Goal: Information Seeking & Learning: Learn about a topic

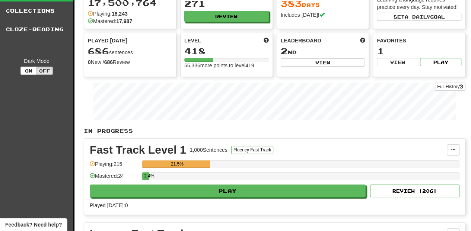
scroll to position [25, 0]
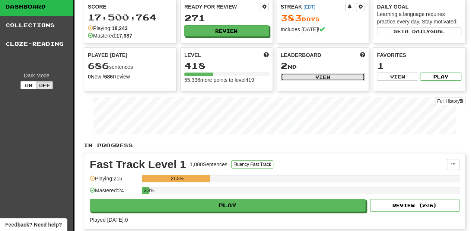
click at [299, 79] on button "View" at bounding box center [323, 77] width 84 height 8
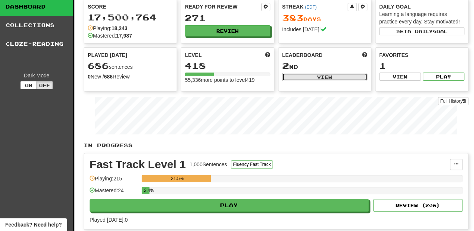
select select "**********"
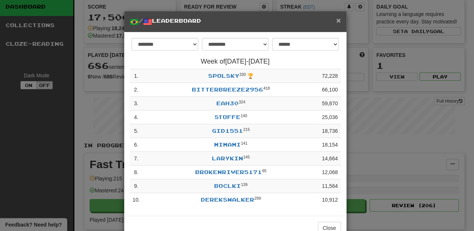
click at [337, 21] on span "×" at bounding box center [338, 20] width 4 height 9
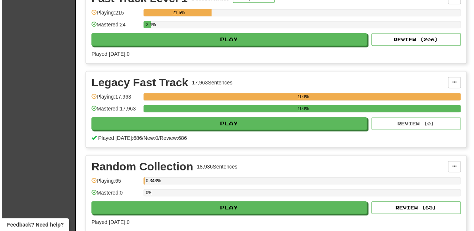
scroll to position [198, 0]
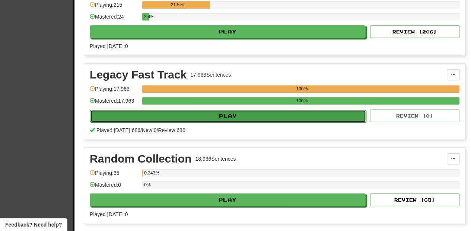
click at [200, 113] on button "Play" at bounding box center [228, 116] width 276 height 13
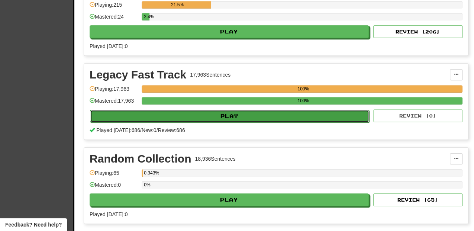
select select "**"
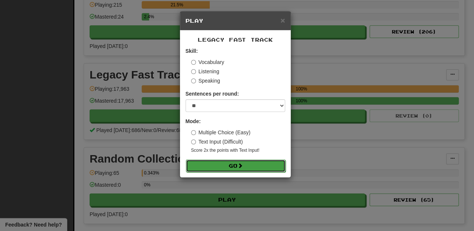
click at [213, 163] on button "Go" at bounding box center [236, 166] width 100 height 13
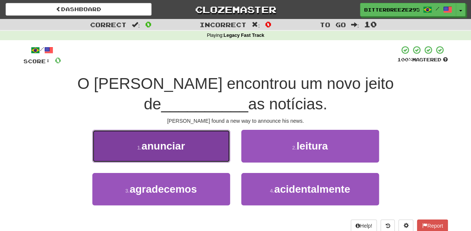
click at [184, 134] on button "1 . anunciar" at bounding box center [161, 146] width 138 height 32
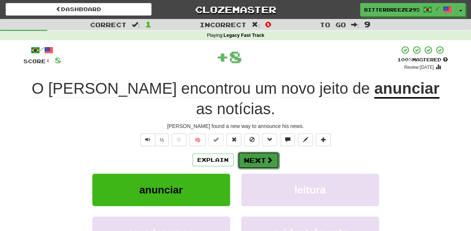
click at [247, 152] on button "Next" at bounding box center [258, 160] width 42 height 17
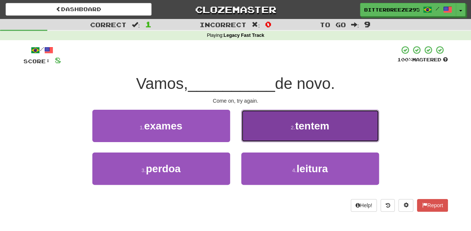
click at [255, 134] on button "2 . tentem" at bounding box center [310, 126] width 138 height 32
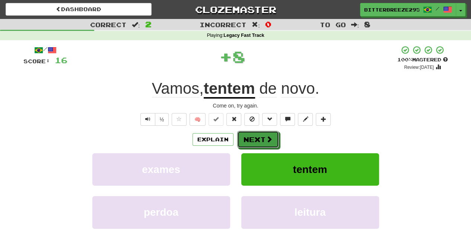
click at [255, 134] on button "Next" at bounding box center [258, 139] width 42 height 17
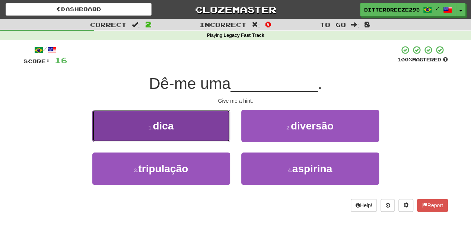
click at [220, 134] on button "1 . dica" at bounding box center [161, 126] width 138 height 32
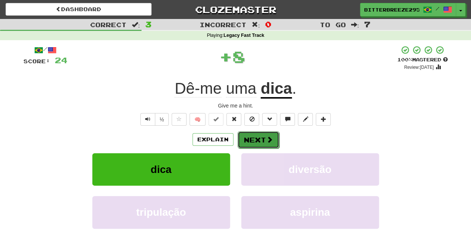
click at [252, 137] on button "Next" at bounding box center [258, 139] width 42 height 17
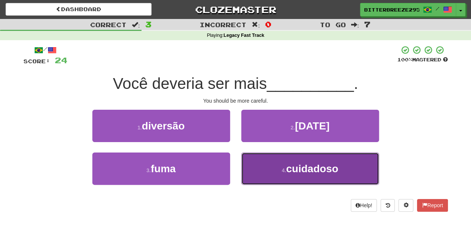
click at [264, 168] on button "4 . cuidadoso" at bounding box center [310, 169] width 138 height 32
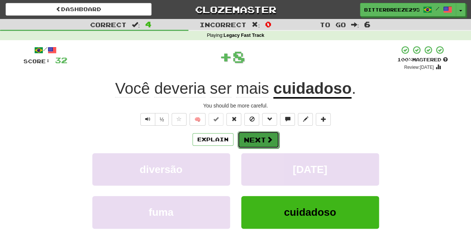
click at [259, 144] on button "Next" at bounding box center [258, 139] width 42 height 17
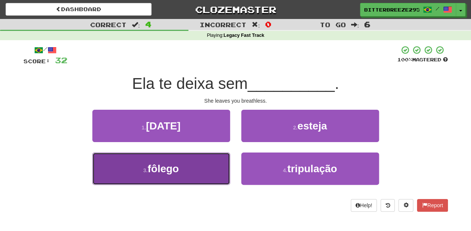
click at [204, 165] on button "3 . fôlego" at bounding box center [161, 169] width 138 height 32
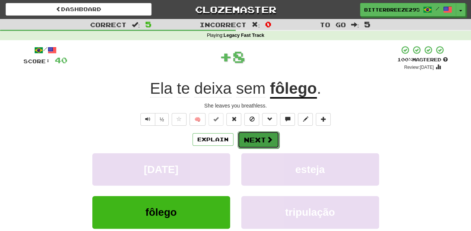
click at [248, 144] on button "Next" at bounding box center [258, 139] width 42 height 17
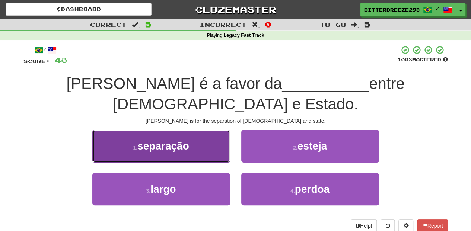
click at [208, 134] on button "1 . separação" at bounding box center [161, 146] width 138 height 32
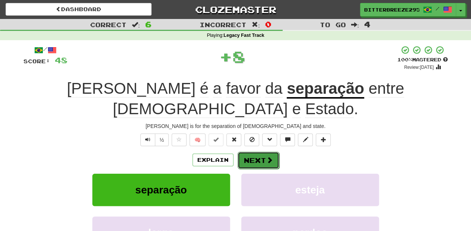
click at [252, 152] on button "Next" at bounding box center [258, 160] width 42 height 17
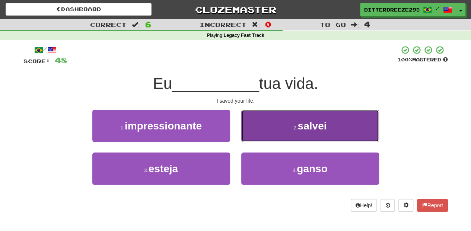
click at [258, 133] on button "2 . salvei" at bounding box center [310, 126] width 138 height 32
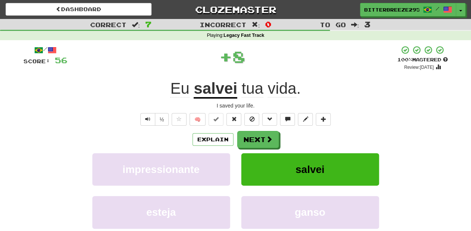
click at [258, 133] on button "Next" at bounding box center [258, 139] width 42 height 17
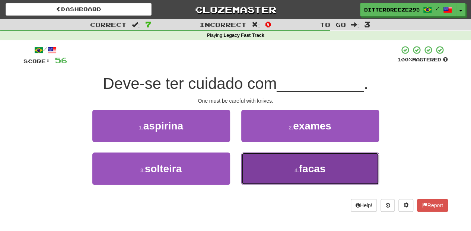
click at [262, 167] on button "4 . facas" at bounding box center [310, 169] width 138 height 32
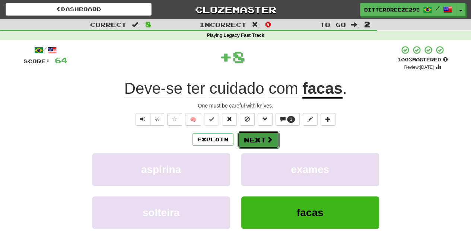
click at [250, 137] on button "Next" at bounding box center [258, 139] width 42 height 17
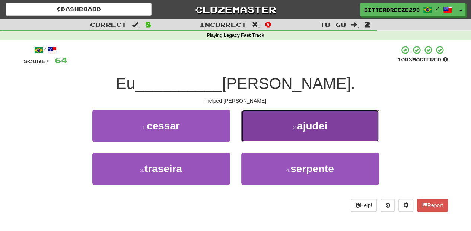
click at [260, 135] on button "2 . ajudei" at bounding box center [310, 126] width 138 height 32
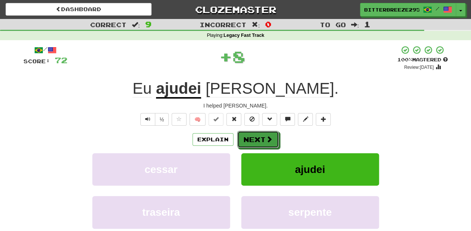
click at [259, 135] on button "Next" at bounding box center [258, 139] width 42 height 17
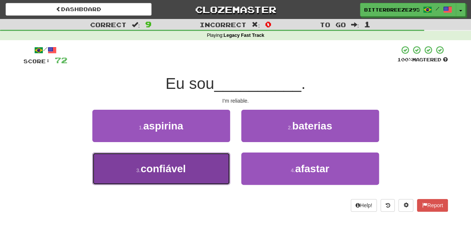
click at [208, 160] on button "3 . confiável" at bounding box center [161, 169] width 138 height 32
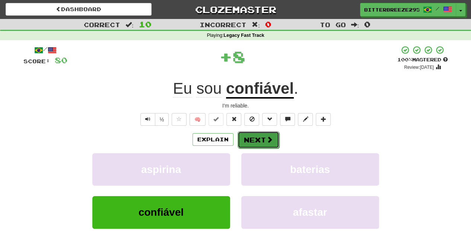
click at [259, 135] on button "Next" at bounding box center [258, 139] width 42 height 17
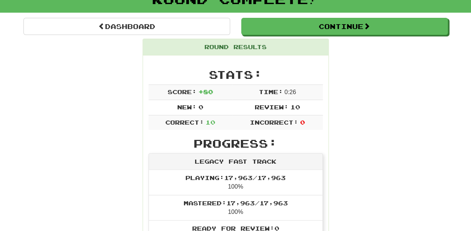
scroll to position [49, 0]
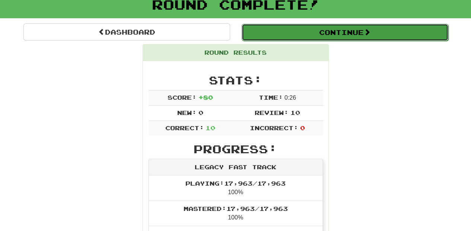
click at [289, 30] on button "Continue" at bounding box center [344, 32] width 206 height 17
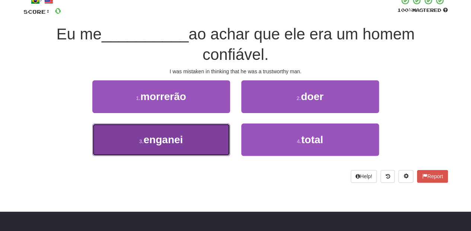
click at [212, 140] on button "3 . enganei" at bounding box center [161, 140] width 138 height 32
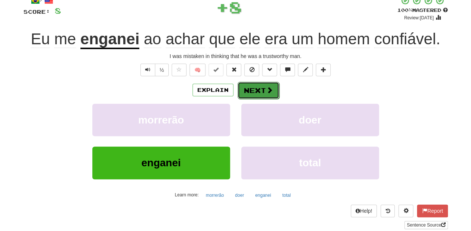
click at [254, 92] on button "Next" at bounding box center [258, 90] width 42 height 17
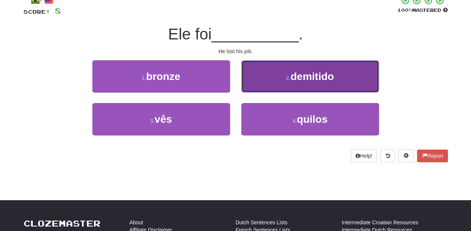
click at [268, 85] on button "2 . demitido" at bounding box center [310, 76] width 138 height 32
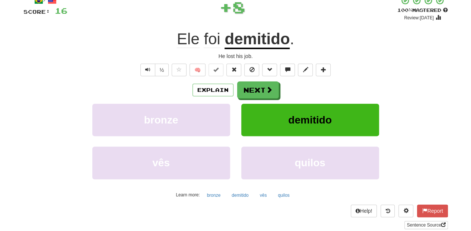
click at [267, 85] on button "Next" at bounding box center [258, 89] width 42 height 17
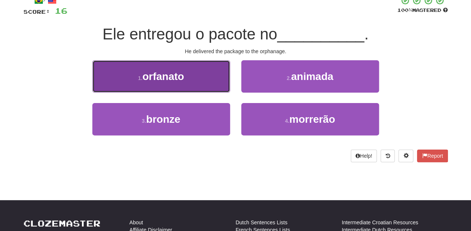
click at [197, 85] on button "1 . orfanato" at bounding box center [161, 76] width 138 height 32
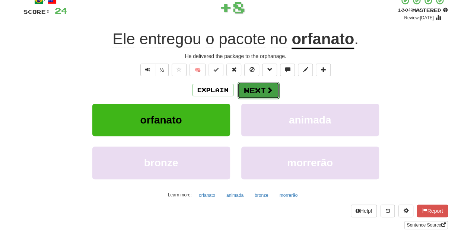
click at [246, 90] on button "Next" at bounding box center [258, 90] width 42 height 17
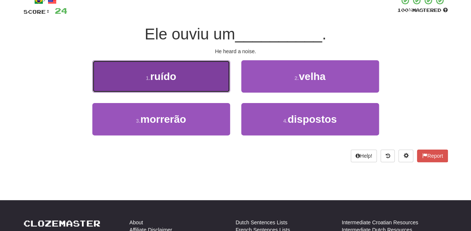
click at [184, 85] on button "1 . ruído" at bounding box center [161, 76] width 138 height 32
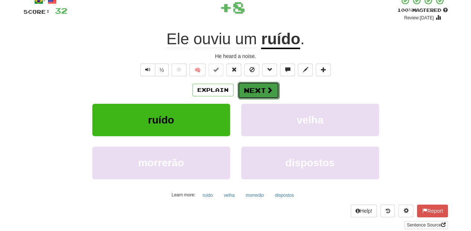
click at [243, 89] on button "Next" at bounding box center [258, 90] width 42 height 17
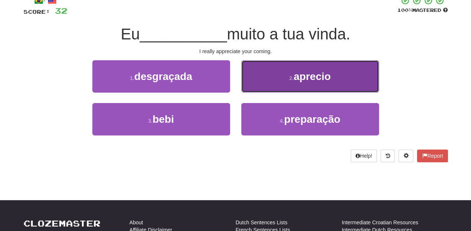
click at [272, 89] on button "2 . aprecio" at bounding box center [310, 76] width 138 height 32
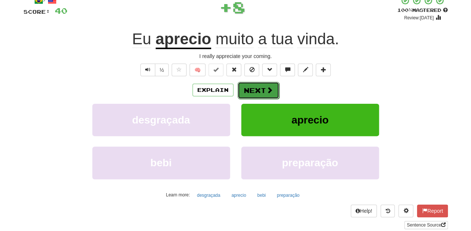
click at [262, 89] on button "Next" at bounding box center [258, 90] width 42 height 17
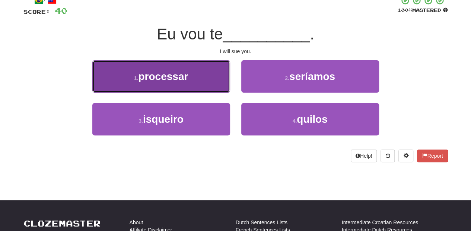
click at [196, 83] on button "1 . processar" at bounding box center [161, 76] width 138 height 32
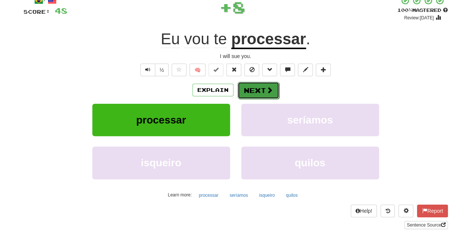
click at [256, 93] on button "Next" at bounding box center [258, 90] width 42 height 17
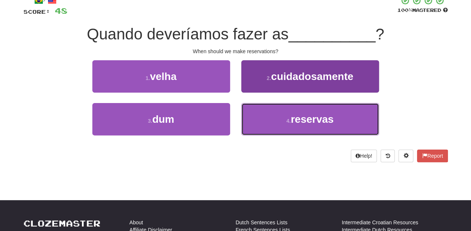
click at [272, 127] on button "4 . reservas" at bounding box center [310, 119] width 138 height 32
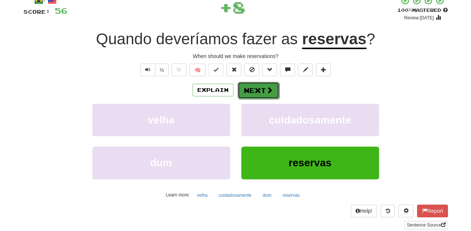
click at [254, 96] on button "Next" at bounding box center [258, 90] width 42 height 17
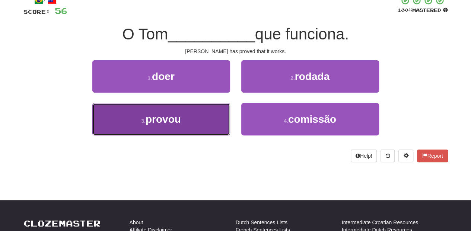
click at [195, 112] on button "3 . provou" at bounding box center [161, 119] width 138 height 32
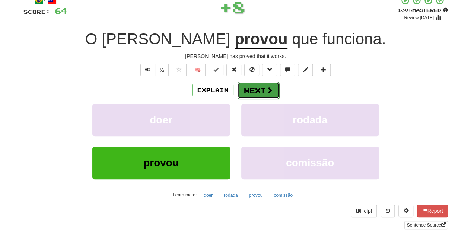
click at [242, 89] on button "Next" at bounding box center [258, 90] width 42 height 17
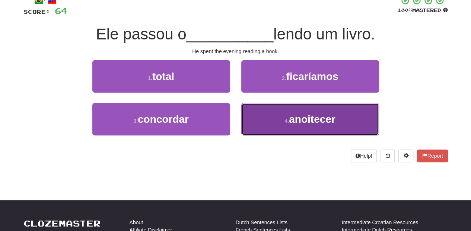
click at [264, 118] on button "4 . anoitecer" at bounding box center [310, 119] width 138 height 32
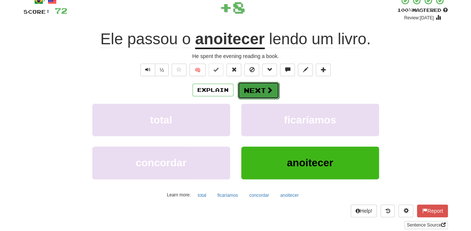
click at [260, 90] on button "Next" at bounding box center [258, 90] width 42 height 17
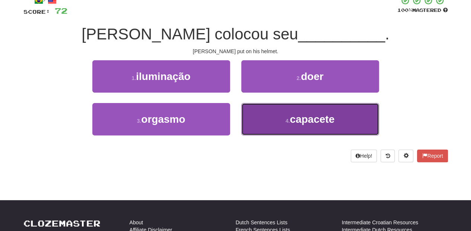
click at [268, 121] on button "4 . capacete" at bounding box center [310, 119] width 138 height 32
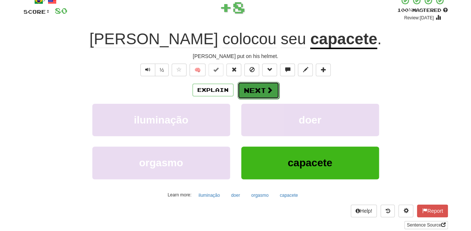
click at [257, 89] on button "Next" at bounding box center [258, 90] width 42 height 17
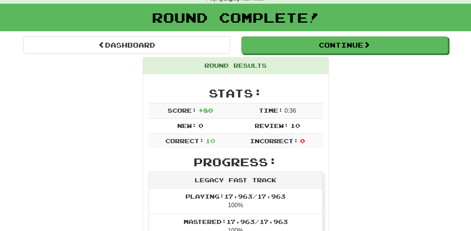
scroll to position [32, 0]
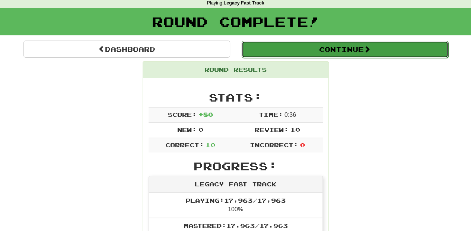
click at [307, 49] on button "Continue" at bounding box center [344, 49] width 206 height 17
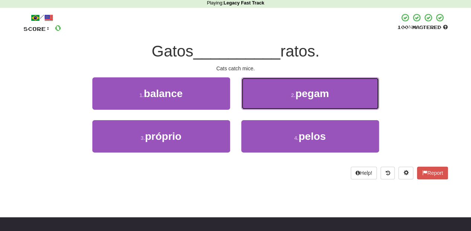
click at [261, 93] on button "2 . pegam" at bounding box center [310, 93] width 138 height 32
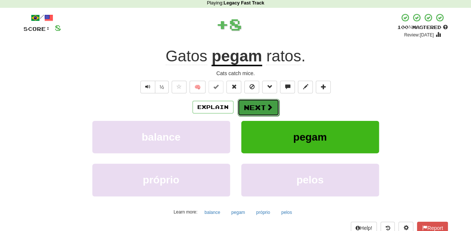
click at [256, 107] on button "Next" at bounding box center [258, 107] width 42 height 17
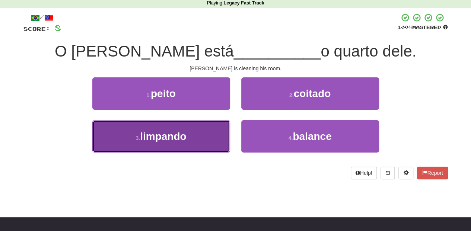
click at [204, 132] on button "3 . limpando" at bounding box center [161, 136] width 138 height 32
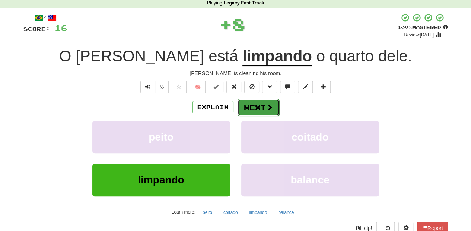
click at [265, 103] on button "Next" at bounding box center [258, 107] width 42 height 17
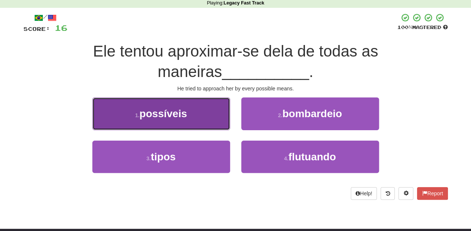
click at [204, 118] on button "1 . possíveis" at bounding box center [161, 113] width 138 height 32
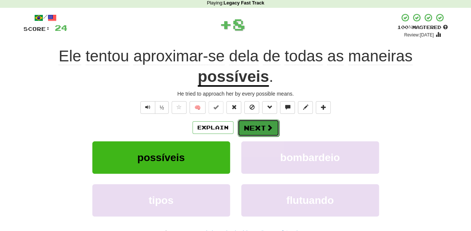
click at [246, 127] on button "Next" at bounding box center [258, 127] width 42 height 17
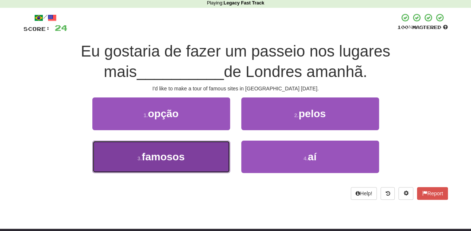
click at [207, 154] on button "3 . famosos" at bounding box center [161, 157] width 138 height 32
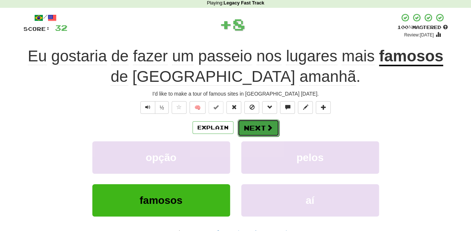
click at [266, 124] on span at bounding box center [269, 127] width 7 height 7
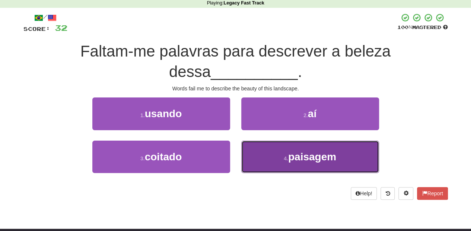
click at [272, 153] on button "4 . paisagem" at bounding box center [310, 157] width 138 height 32
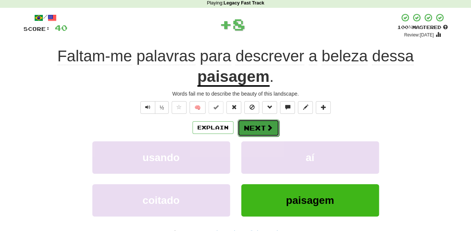
click at [261, 124] on button "Next" at bounding box center [258, 127] width 42 height 17
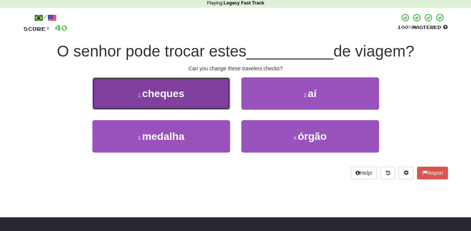
click at [196, 105] on button "1 . cheques" at bounding box center [161, 93] width 138 height 32
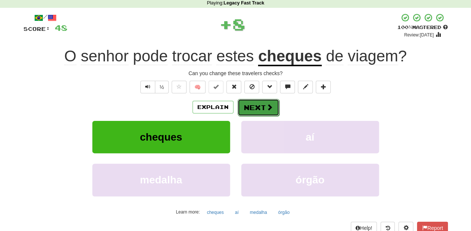
click at [254, 107] on button "Next" at bounding box center [258, 107] width 42 height 17
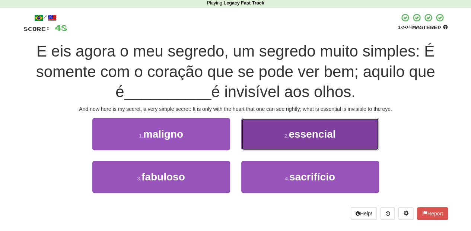
click at [252, 142] on button "2 . essencial" at bounding box center [310, 134] width 138 height 32
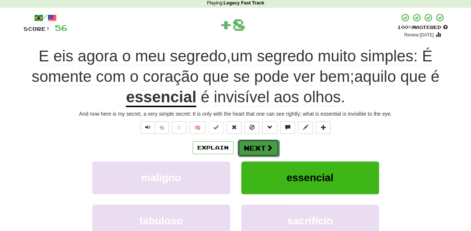
click at [252, 147] on button "Next" at bounding box center [258, 148] width 42 height 17
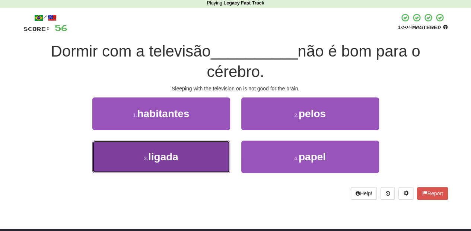
click at [195, 153] on button "3 . ligada" at bounding box center [161, 157] width 138 height 32
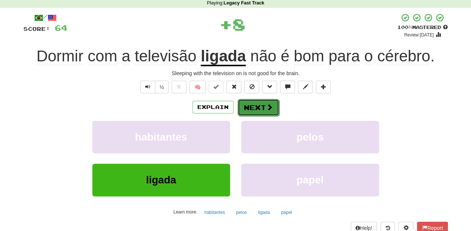
click at [260, 100] on button "Next" at bounding box center [258, 107] width 42 height 17
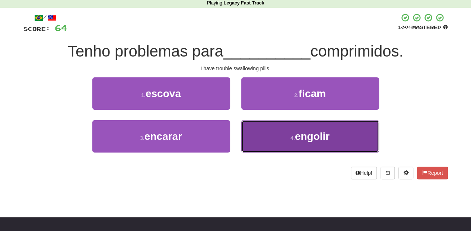
click at [265, 137] on button "4 . engolir" at bounding box center [310, 136] width 138 height 32
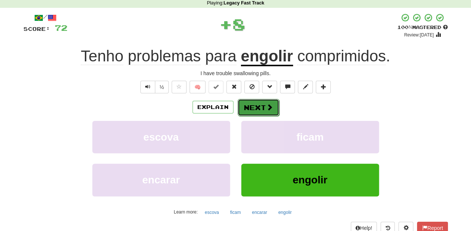
click at [264, 111] on button "Next" at bounding box center [258, 107] width 42 height 17
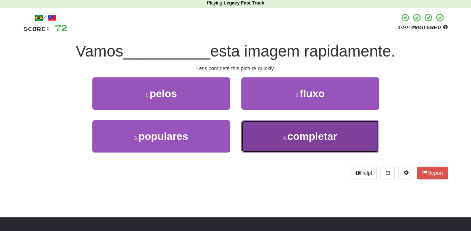
click at [258, 141] on button "4 . completar" at bounding box center [310, 136] width 138 height 32
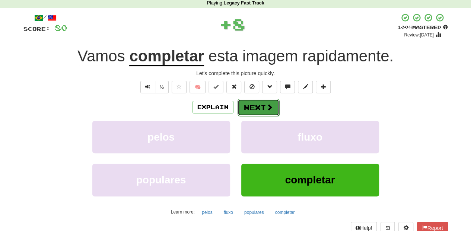
click at [266, 109] on span at bounding box center [269, 107] width 7 height 7
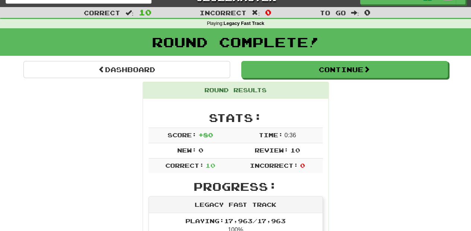
scroll to position [0, 0]
